Goal: Task Accomplishment & Management: Complete application form

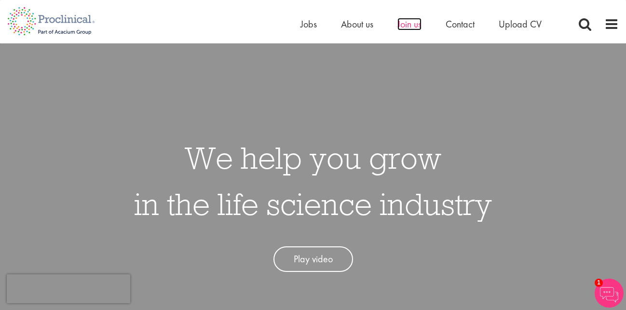
click at [406, 24] on span "Join us" at bounding box center [409, 24] width 24 height 13
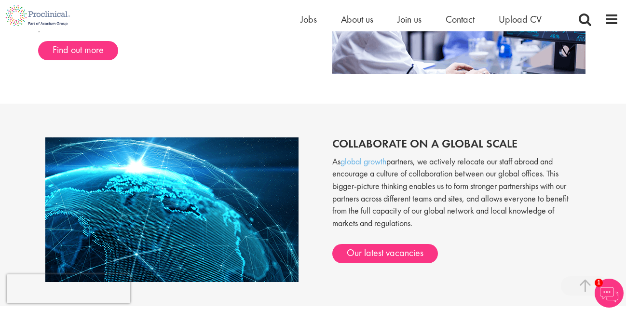
scroll to position [883, 0]
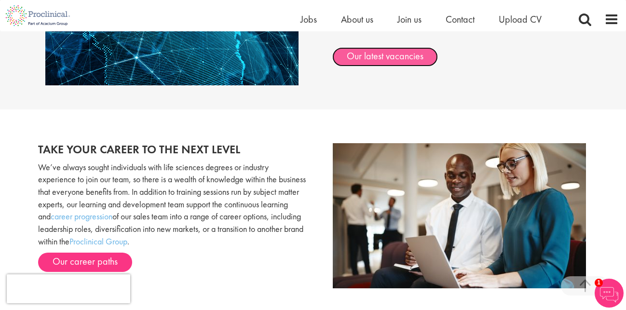
click at [391, 58] on link "Our latest vacancies" at bounding box center [385, 56] width 106 height 19
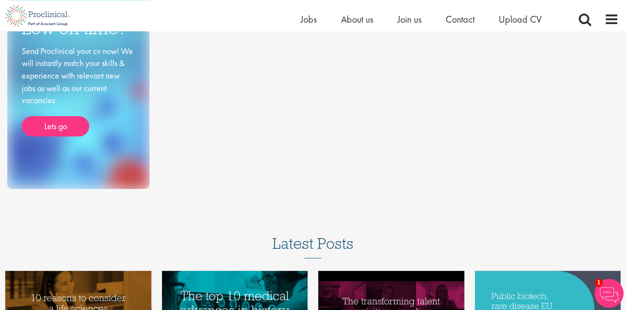
scroll to position [98, 0]
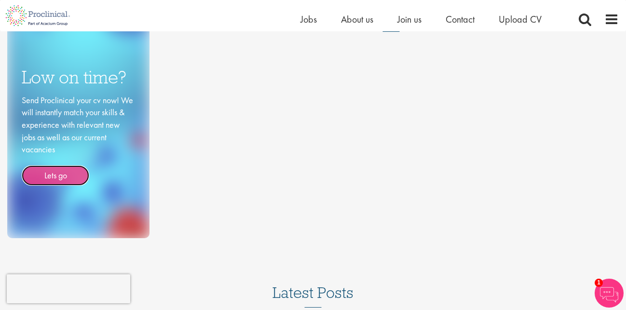
click at [52, 174] on link "Lets go" at bounding box center [56, 175] width 68 height 20
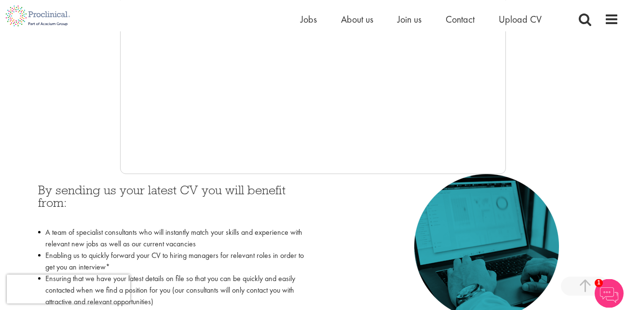
scroll to position [197, 0]
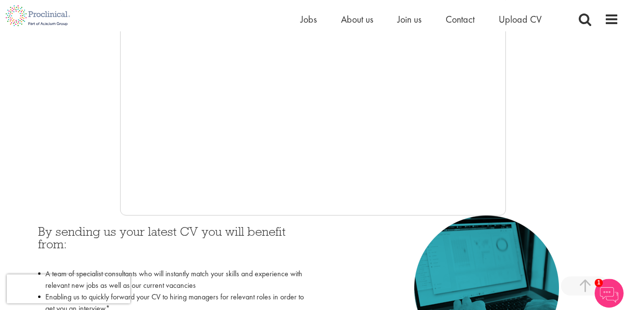
scroll to position [246, 0]
